Goal: Book appointment/travel/reservation

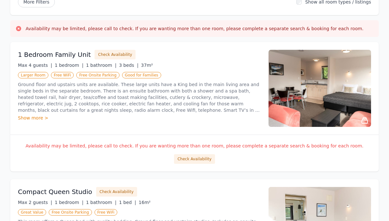
scroll to position [89, 0]
click at [202, 158] on button "Check Availability" at bounding box center [194, 159] width 41 height 10
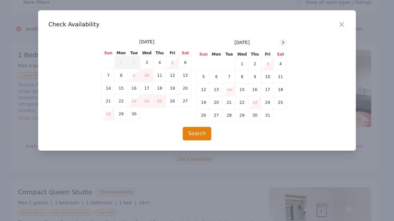
click at [283, 42] on icon at bounding box center [283, 42] width 5 height 5
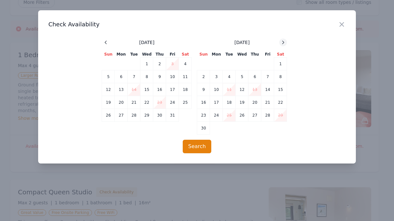
click at [283, 42] on icon at bounding box center [283, 42] width 5 height 5
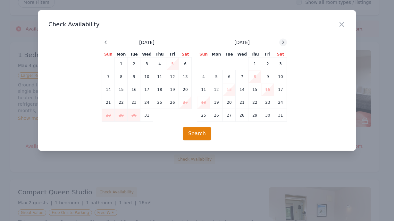
click at [283, 42] on icon at bounding box center [283, 42] width 5 height 5
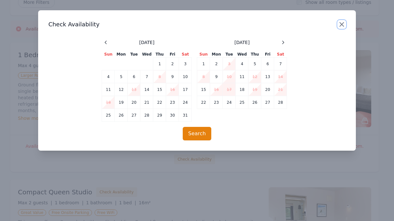
click at [341, 23] on icon "button" at bounding box center [342, 25] width 8 height 8
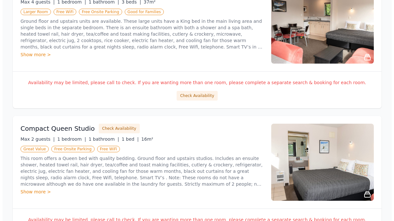
scroll to position [204, 0]
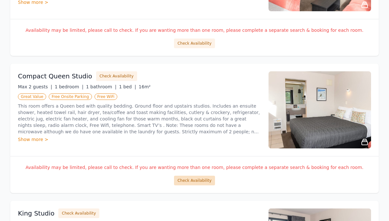
click at [194, 181] on button "Check Availability" at bounding box center [194, 180] width 41 height 10
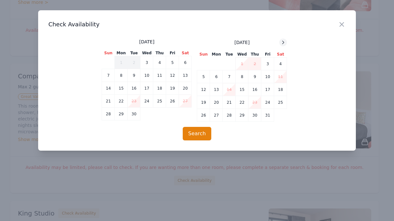
click at [283, 42] on icon at bounding box center [283, 42] width 5 height 5
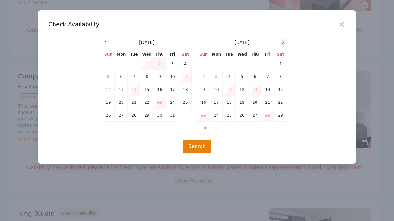
click at [283, 42] on icon at bounding box center [283, 42] width 5 height 5
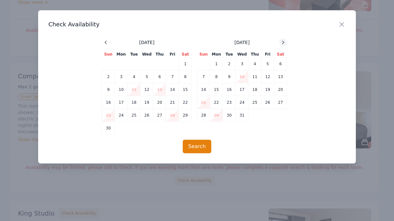
click at [283, 42] on icon at bounding box center [283, 42] width 5 height 5
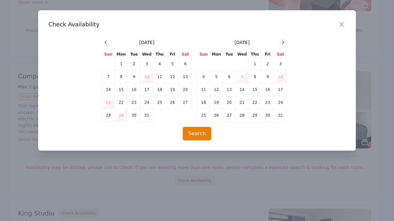
click at [283, 42] on icon at bounding box center [283, 42] width 5 height 5
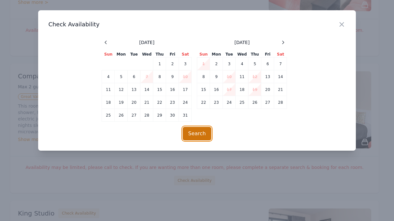
click at [199, 133] on button "Search" at bounding box center [197, 133] width 29 height 13
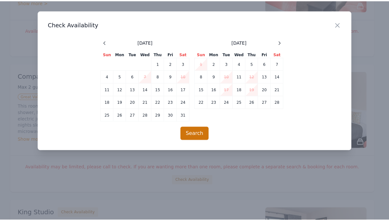
scroll to position [31, 0]
